Goal: Task Accomplishment & Management: Complete application form

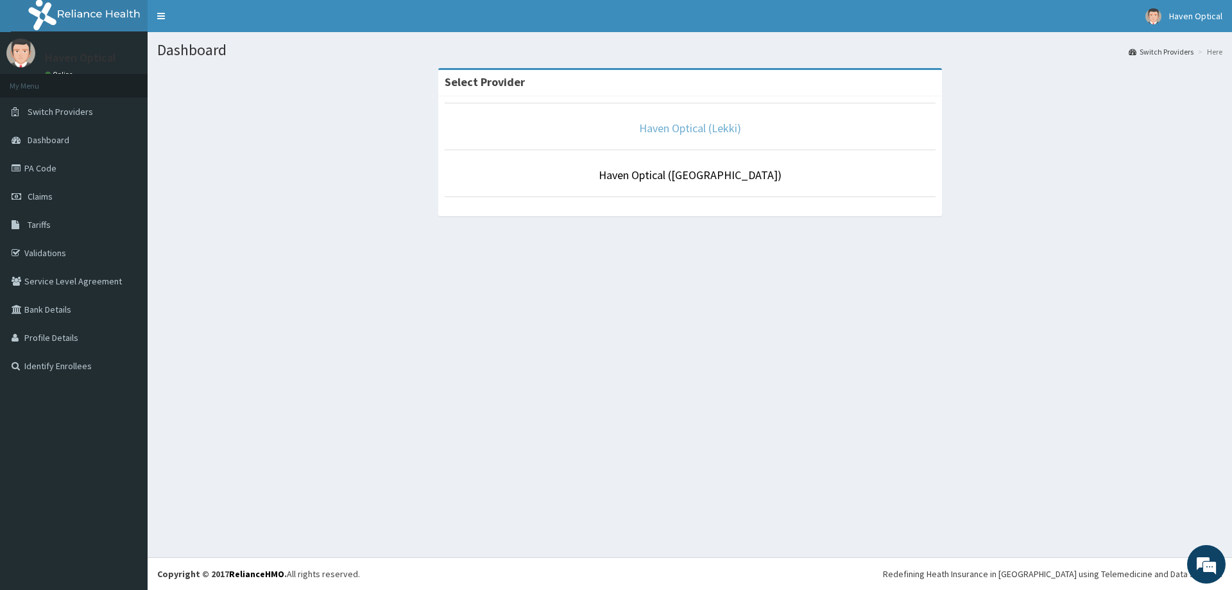
click at [661, 127] on link "Haven Optical (Lekki)" at bounding box center [690, 128] width 102 height 15
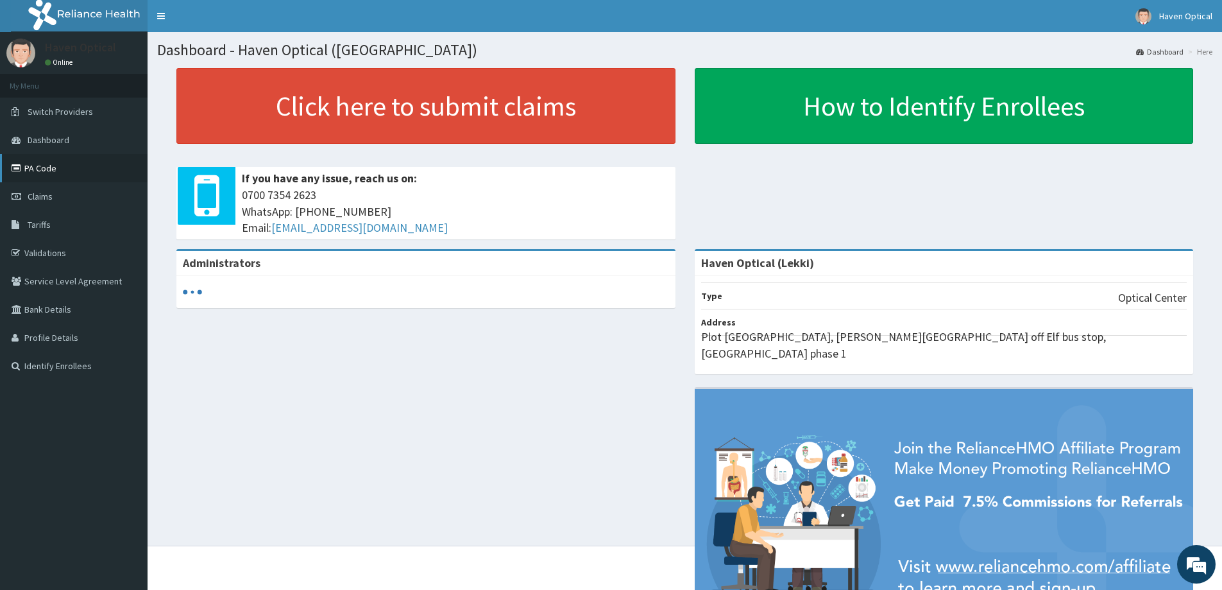
click at [48, 169] on link "PA Code" at bounding box center [74, 168] width 148 height 28
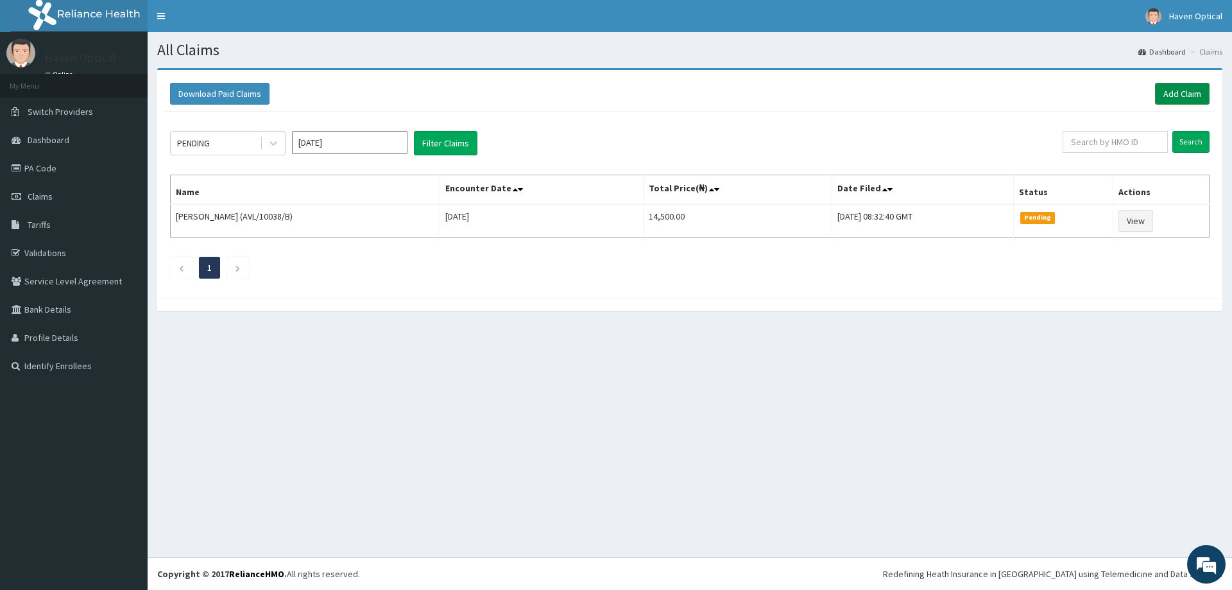
click at [1186, 95] on link "Add Claim" at bounding box center [1182, 94] width 55 height 22
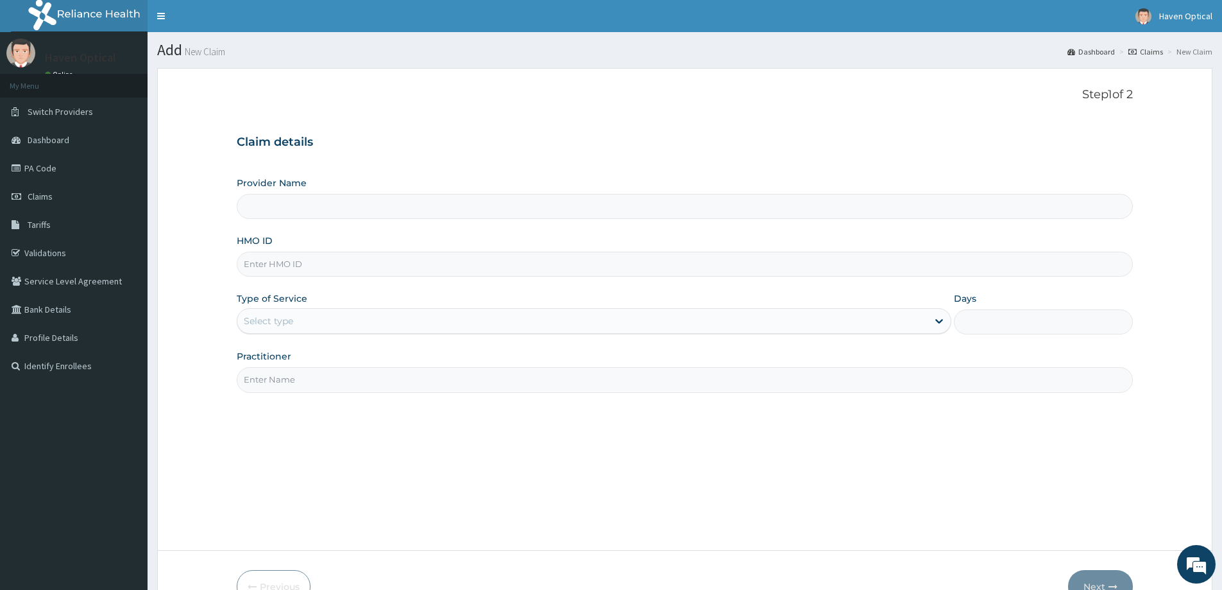
type input "Haven Optical (Lekki)"
click at [273, 263] on input "HMO ID" at bounding box center [685, 264] width 896 height 25
paste input "EDE/10044/B"
type input "EDE/10044/B"
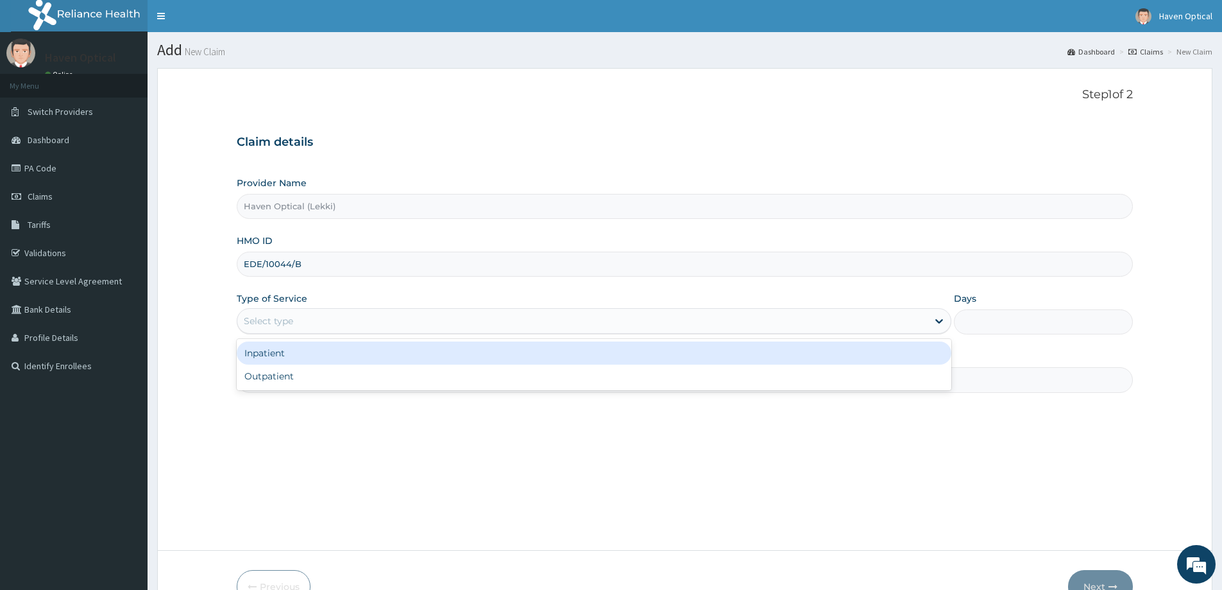
click at [288, 310] on div "Select type" at bounding box center [594, 321] width 715 height 26
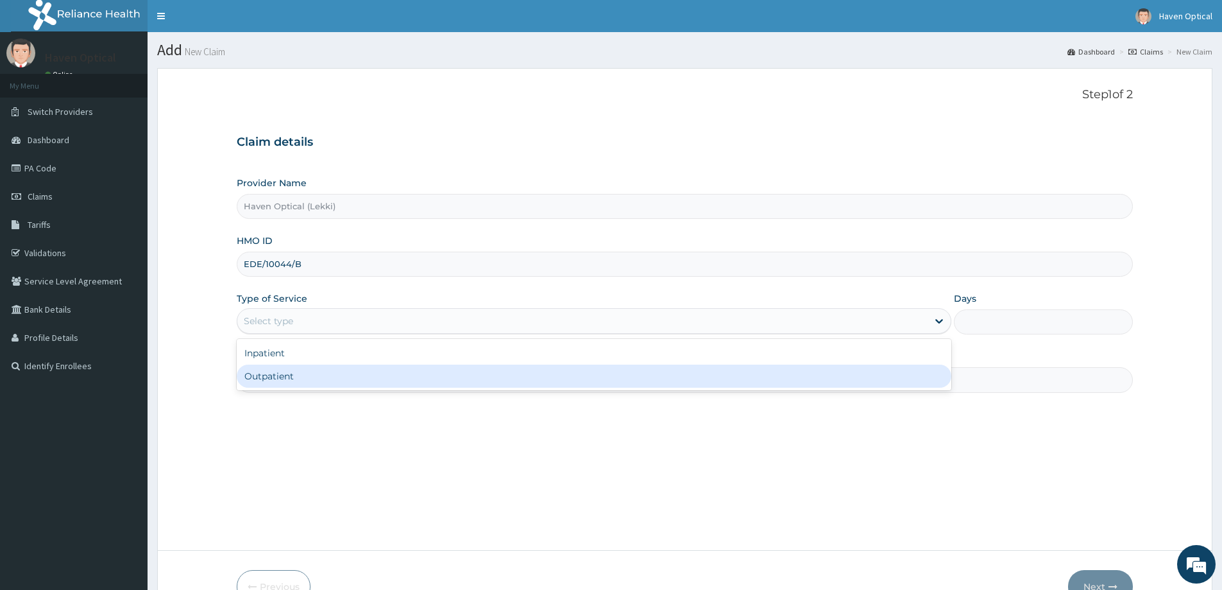
click at [281, 377] on div "Outpatient" at bounding box center [594, 375] width 715 height 23
type input "1"
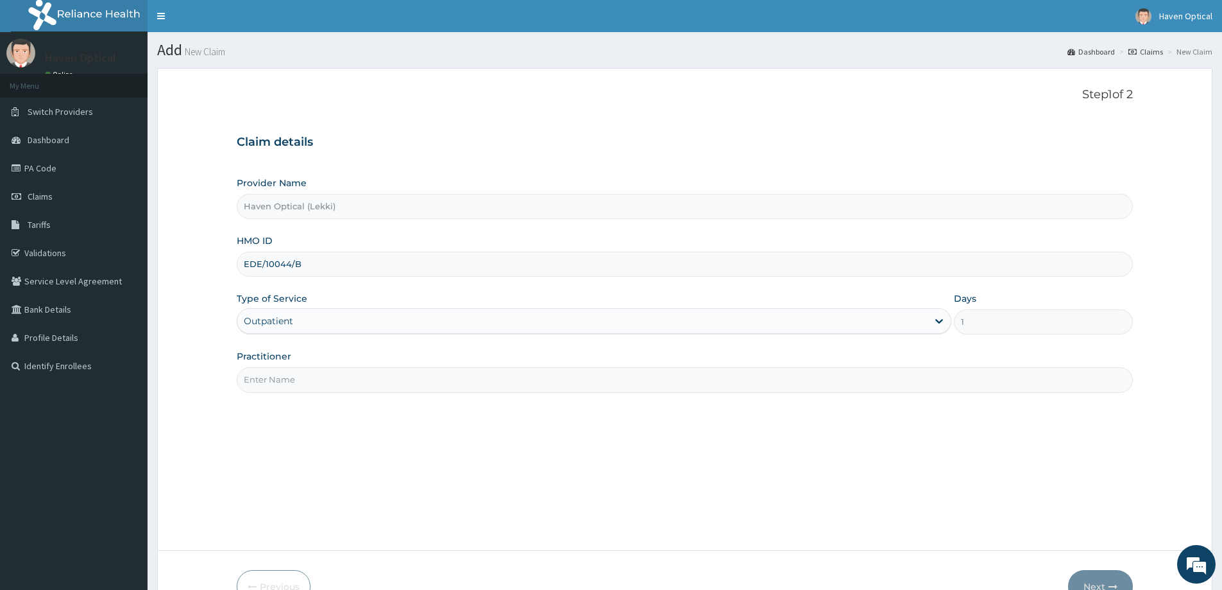
click at [280, 379] on input "Practitioner" at bounding box center [685, 379] width 896 height 25
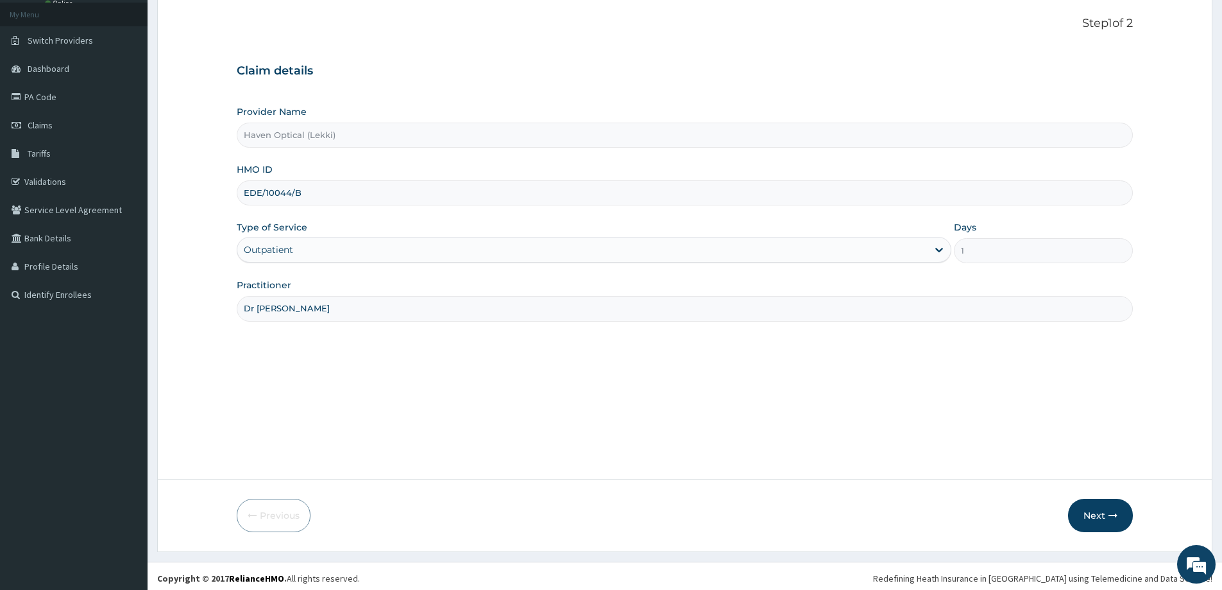
scroll to position [76, 0]
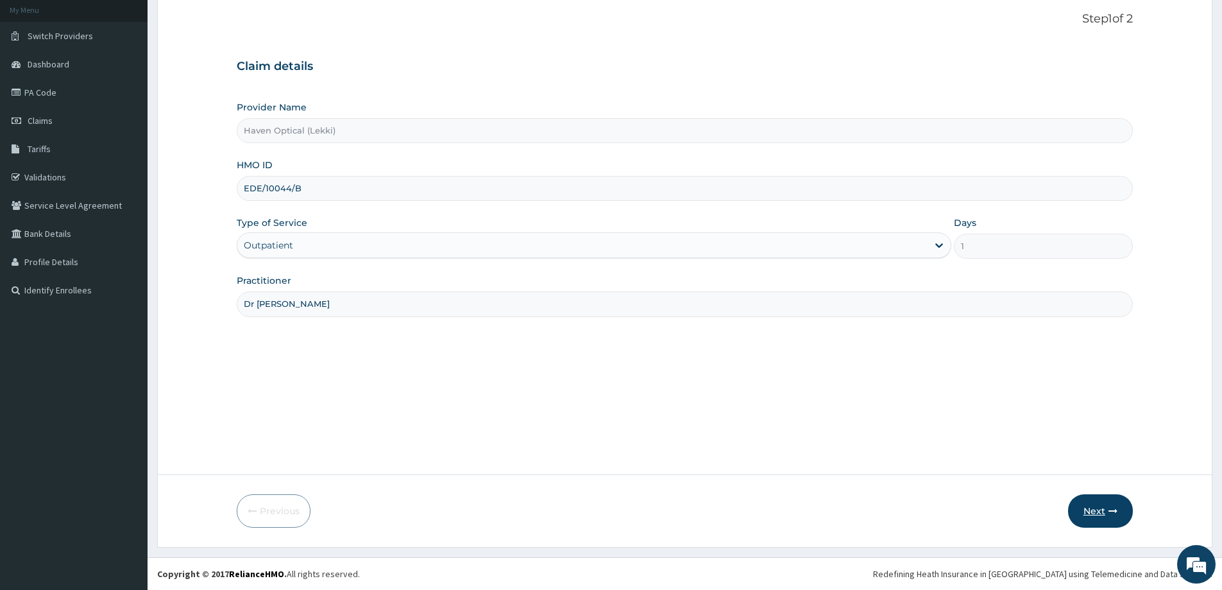
type input "Dr Precious"
click at [1094, 507] on button "Next" at bounding box center [1100, 510] width 65 height 33
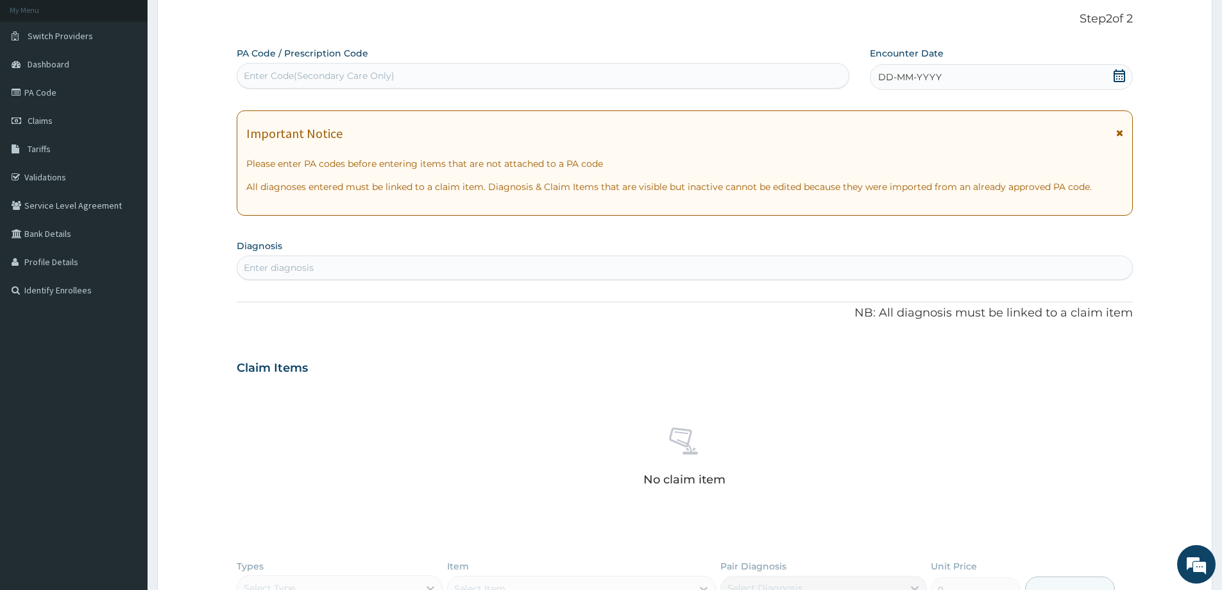
click at [491, 73] on div "Enter Code(Secondary Care Only)" at bounding box center [542, 75] width 611 height 21
type input "PA/05D212"
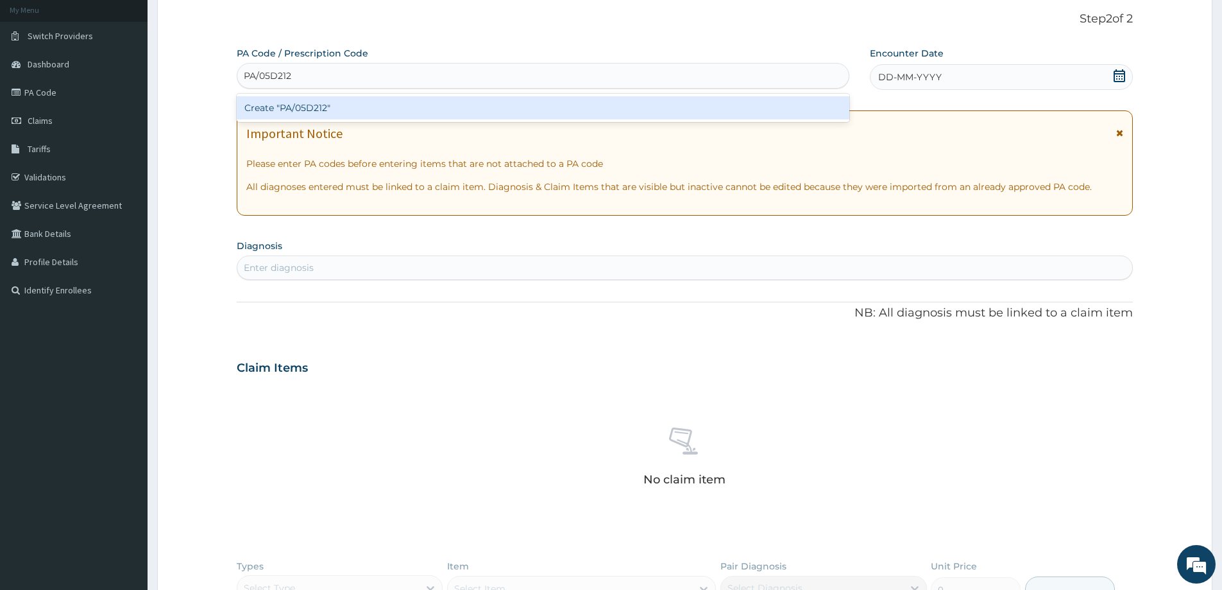
click at [447, 110] on div "Create "PA/05D212"" at bounding box center [543, 107] width 613 height 23
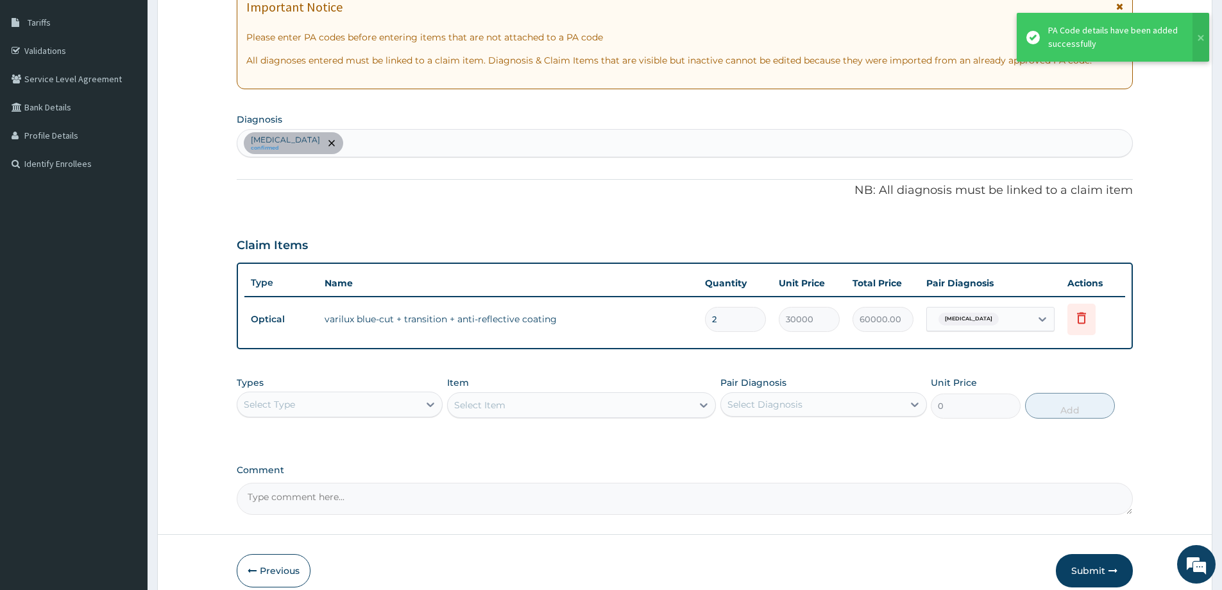
scroll to position [262, 0]
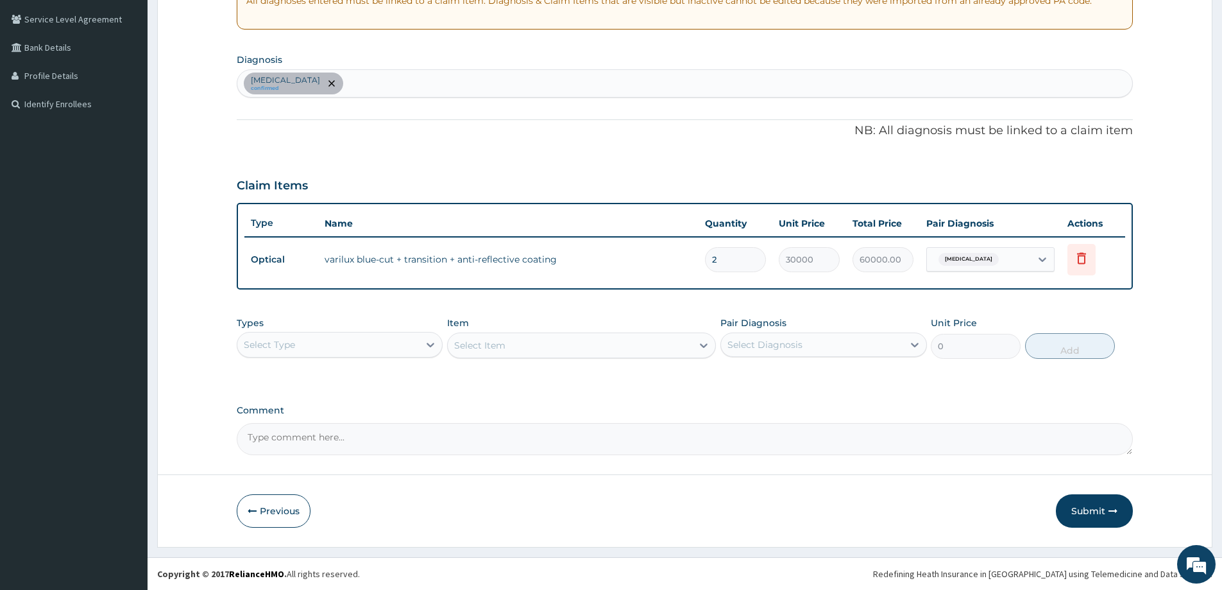
type input "0.00"
type input "1"
type input "30000.00"
type input "1"
click at [721, 161] on div "PA Code / Prescription Code PA/05D212 Encounter Date 15-09-2025 Important Notic…" at bounding box center [685, 158] width 896 height 594
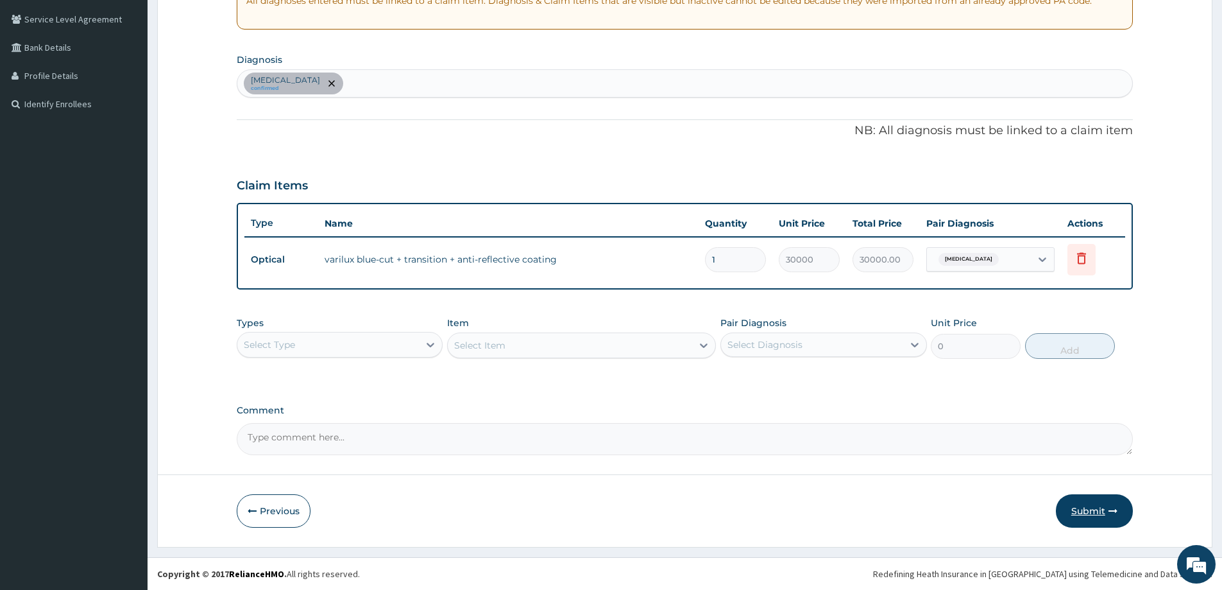
click at [1082, 508] on button "Submit" at bounding box center [1094, 510] width 77 height 33
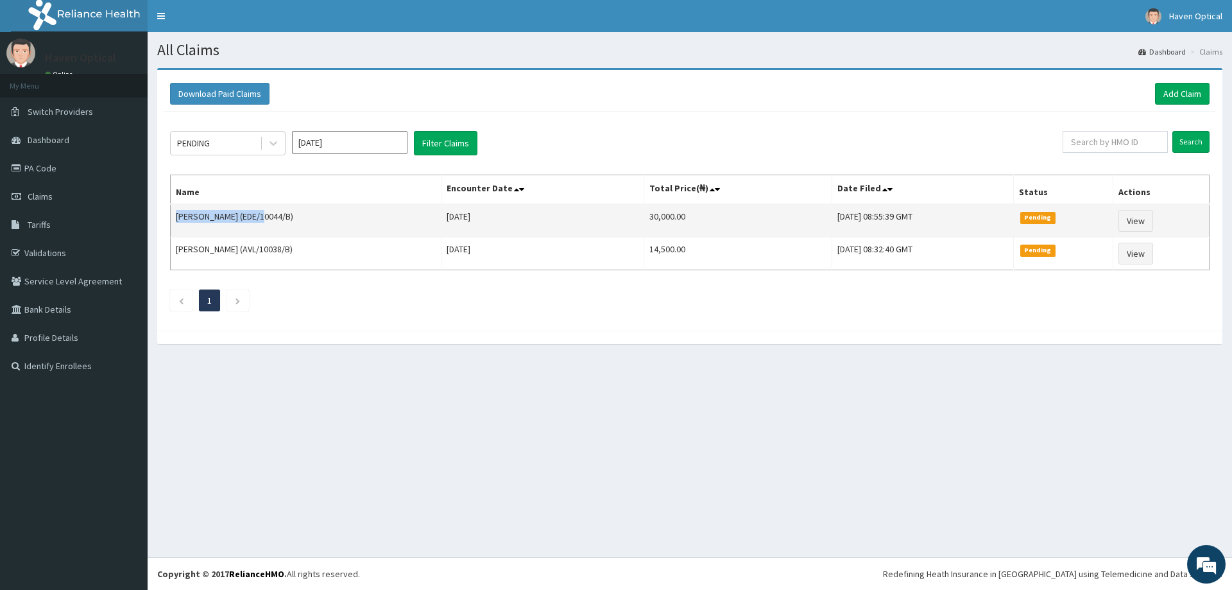
drag, startPoint x: 178, startPoint y: 215, endPoint x: 259, endPoint y: 218, distance: 81.5
click at [259, 218] on td "[PERSON_NAME] (EDE/10044/B)" at bounding box center [306, 220] width 271 height 33
copy td "[PERSON_NAME]"
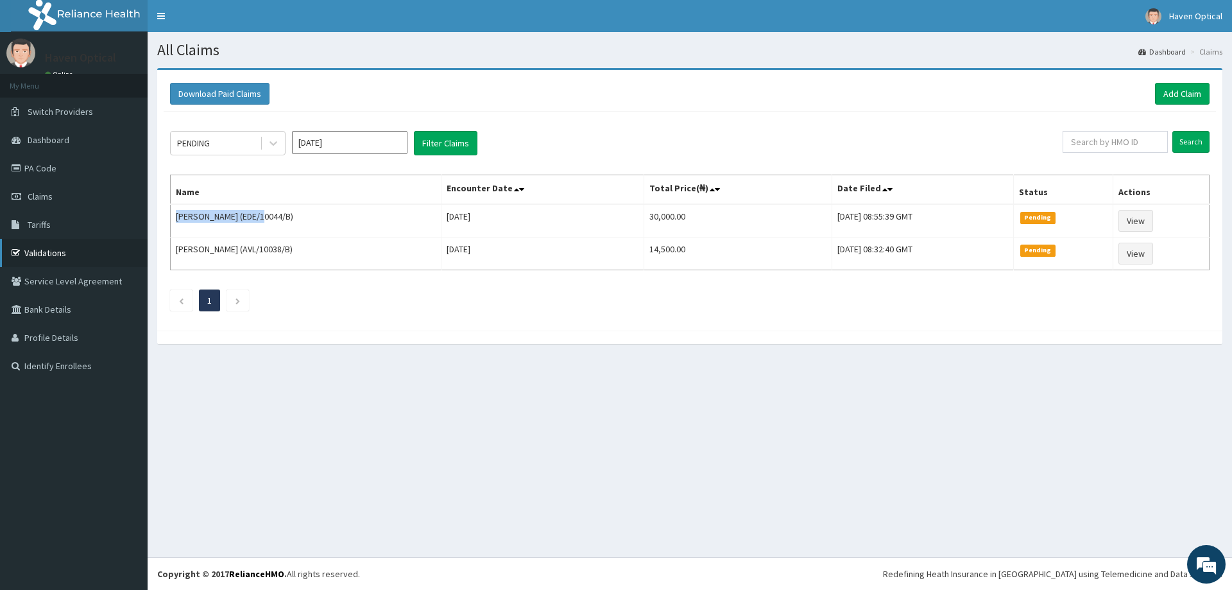
click at [41, 251] on link "Validations" at bounding box center [74, 253] width 148 height 28
